Goal: Find specific page/section

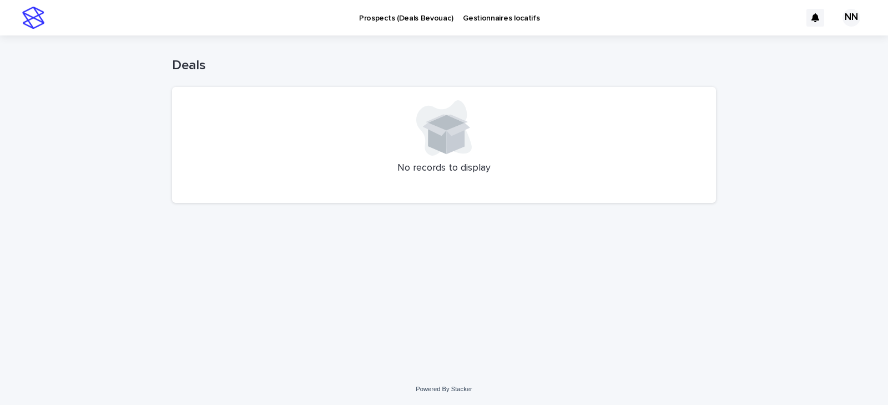
click at [38, 24] on img at bounding box center [33, 18] width 22 height 22
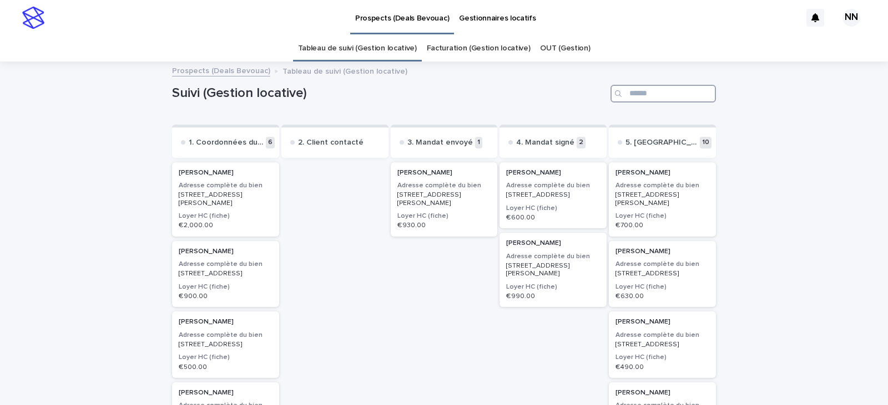
click at [643, 98] on input "Search" at bounding box center [662, 94] width 105 height 18
type input "******"
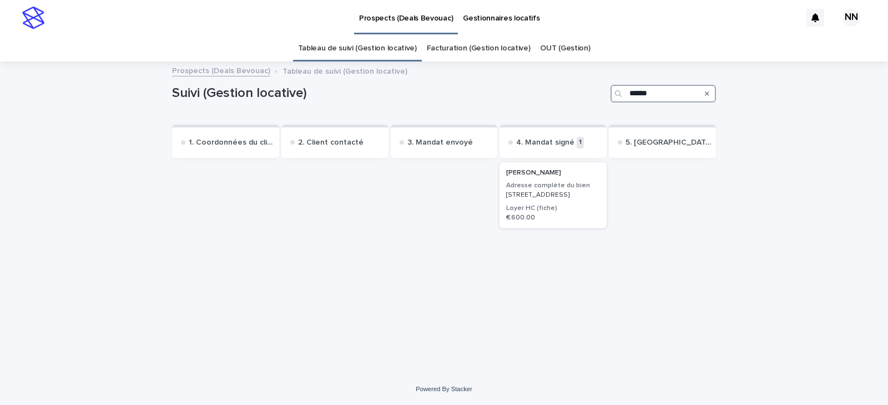
click at [563, 199] on p "[STREET_ADDRESS]" at bounding box center [553, 195] width 94 height 8
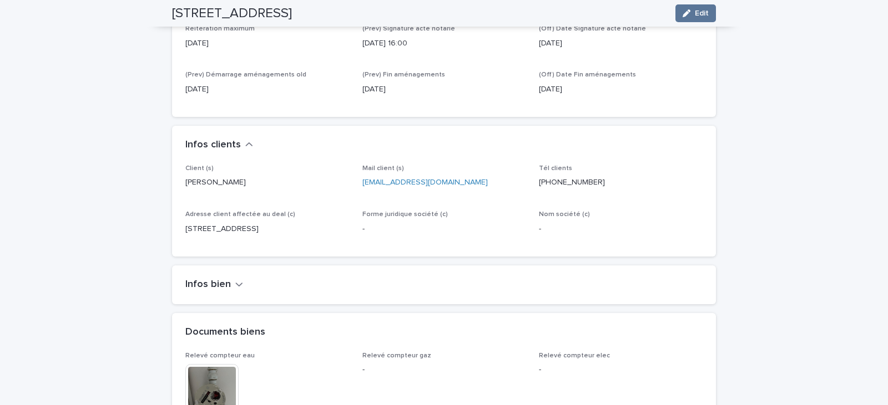
scroll to position [555, 0]
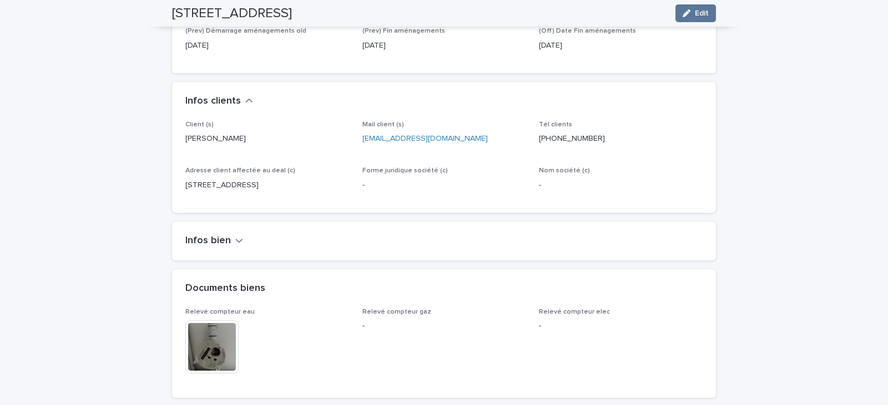
click at [210, 235] on h2 "Infos bien" at bounding box center [207, 241] width 45 height 12
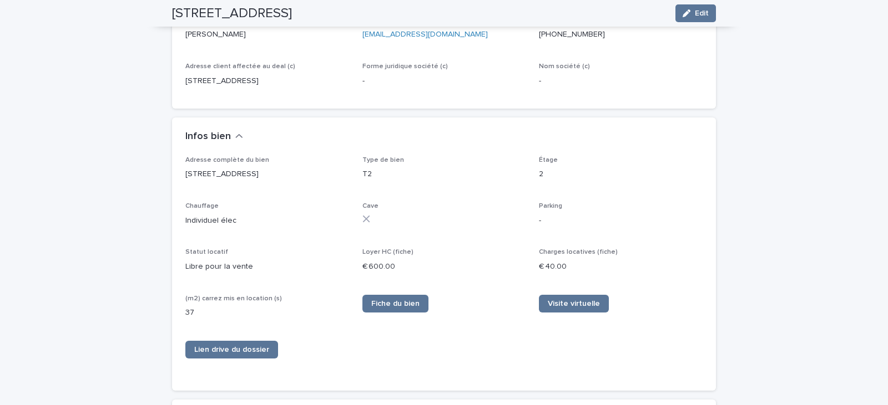
scroll to position [673, 0]
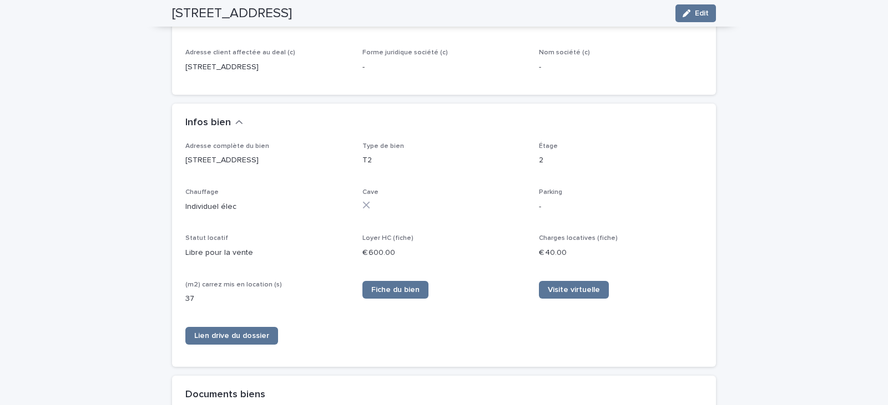
click at [209, 233] on div "Adresse complète du bien [STREET_ADDRESS] Type de bien T2 Étage 2 Chauffage Ind…" at bounding box center [443, 248] width 517 height 211
click at [216, 333] on span "Lien drive du dossier" at bounding box center [231, 336] width 75 height 8
